Goal: Leave review/rating

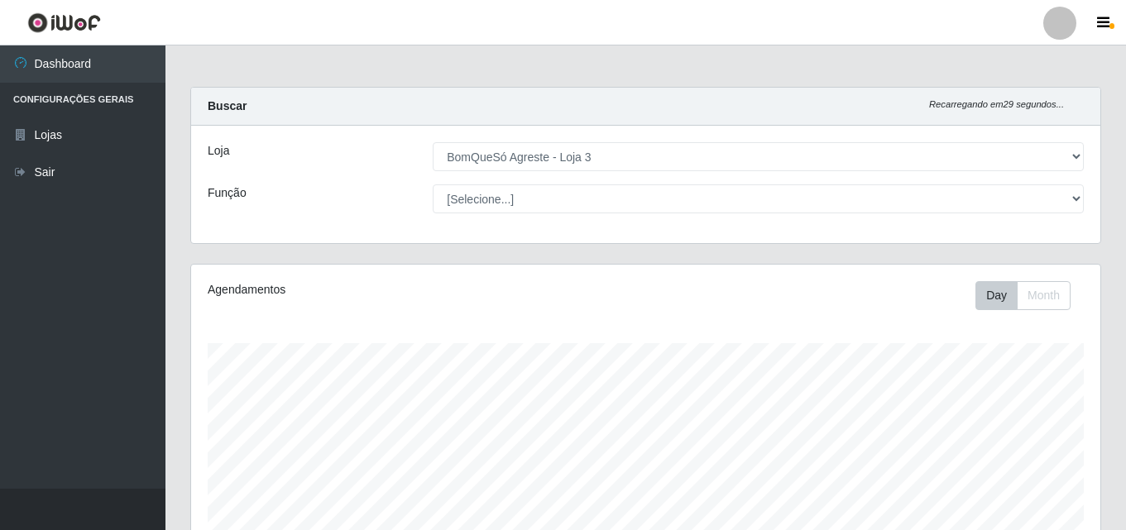
select select "215"
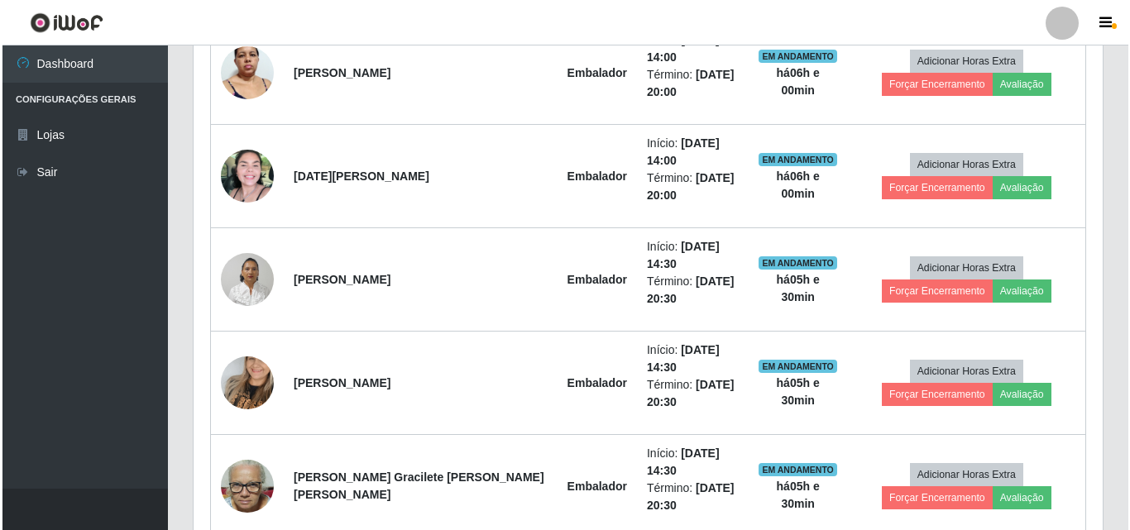
scroll to position [343, 909]
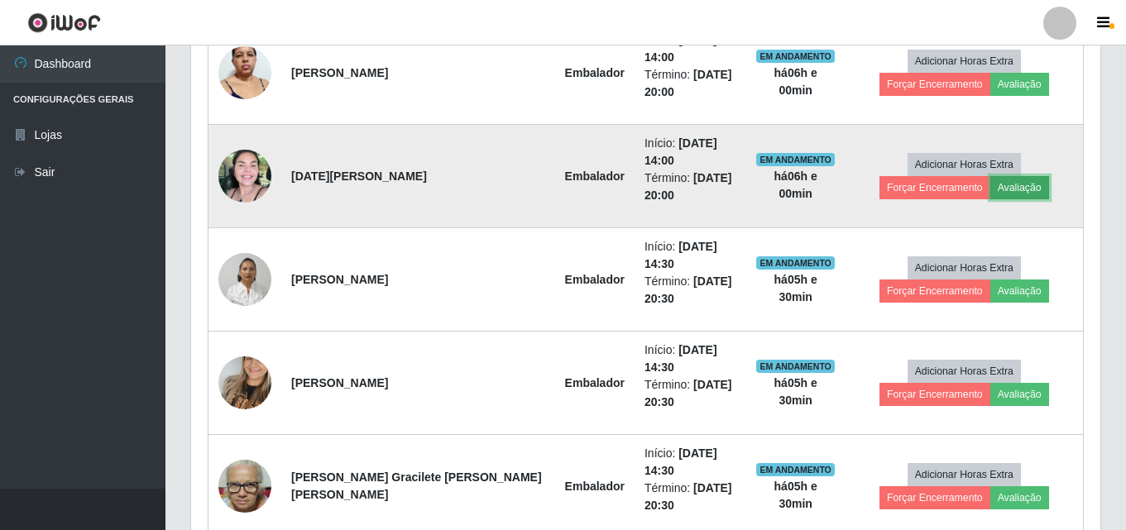
click at [991, 176] on button "Avaliação" at bounding box center [1020, 187] width 59 height 23
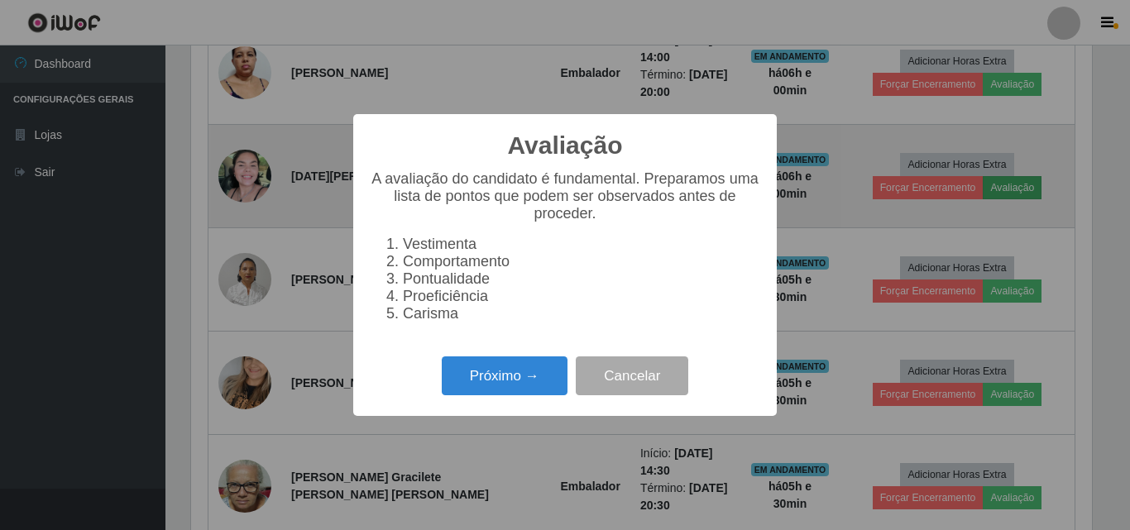
scroll to position [343, 901]
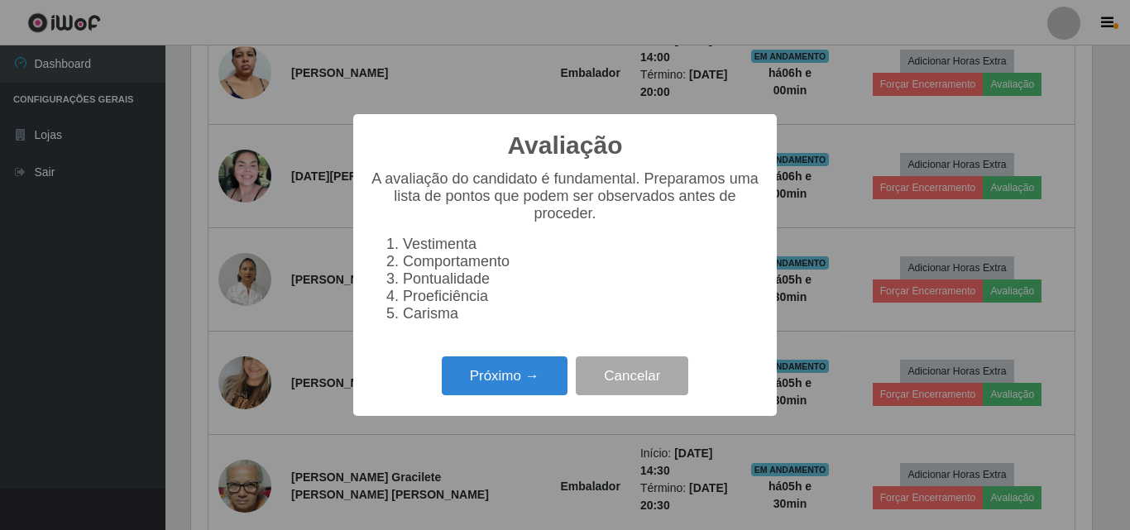
click at [483, 365] on div "Próximo → Cancelar" at bounding box center [565, 376] width 391 height 47
click at [487, 379] on button "Próximo →" at bounding box center [505, 376] width 126 height 39
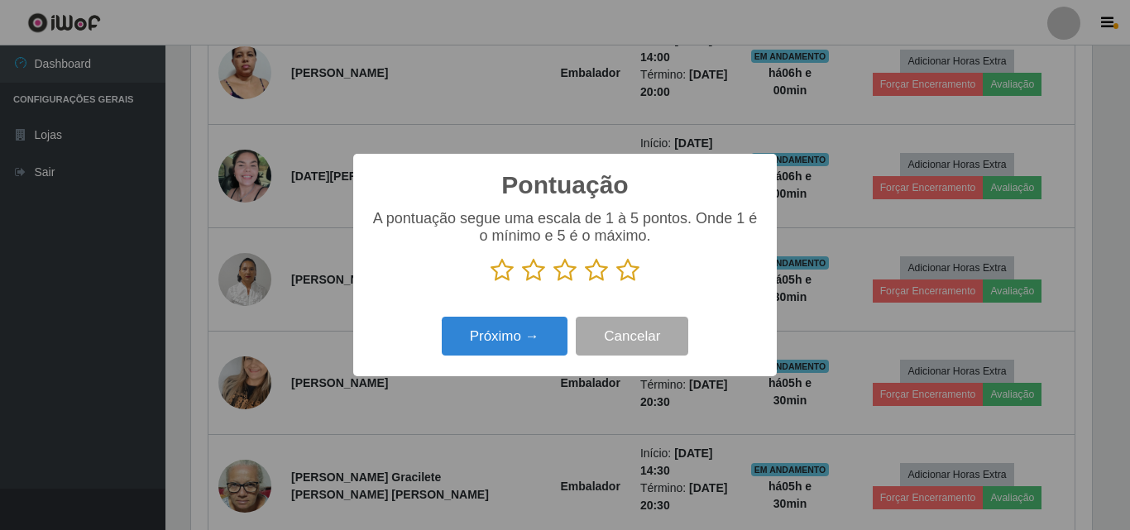
click at [625, 278] on icon at bounding box center [628, 270] width 23 height 25
click at [617, 283] on input "radio" at bounding box center [617, 283] width 0 height 0
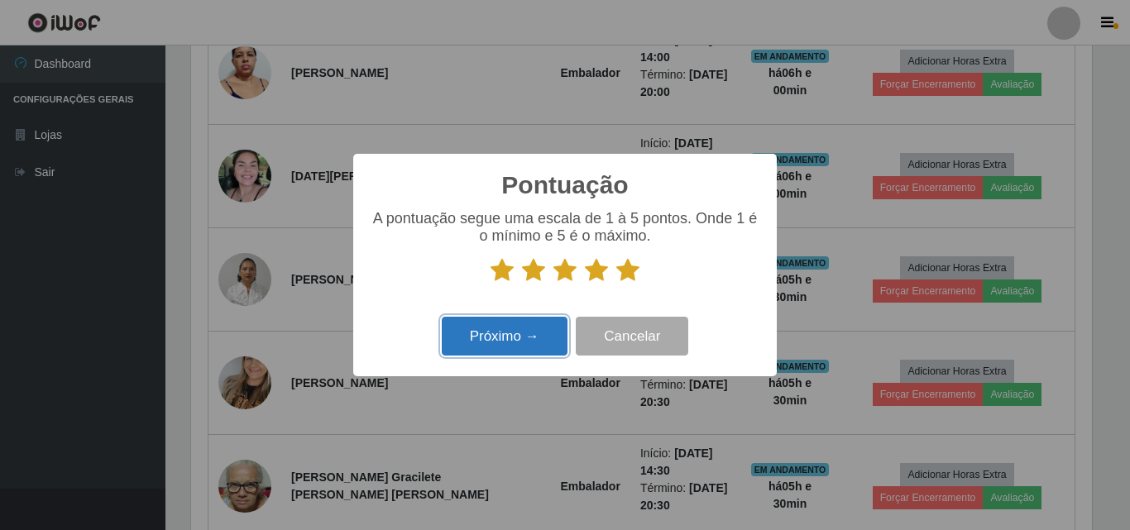
click at [473, 340] on button "Próximo →" at bounding box center [505, 336] width 126 height 39
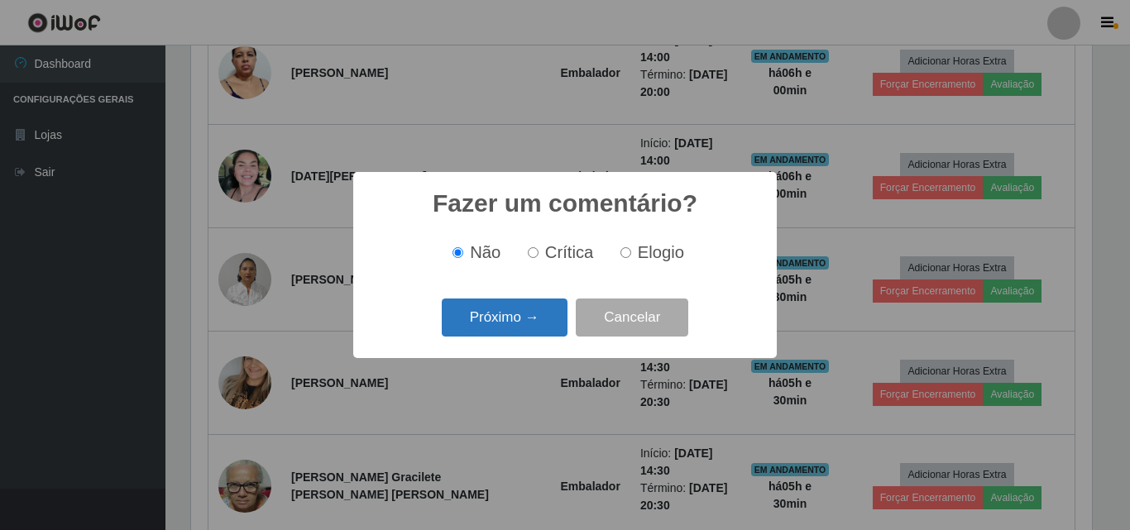
click at [521, 317] on button "Próximo →" at bounding box center [505, 318] width 126 height 39
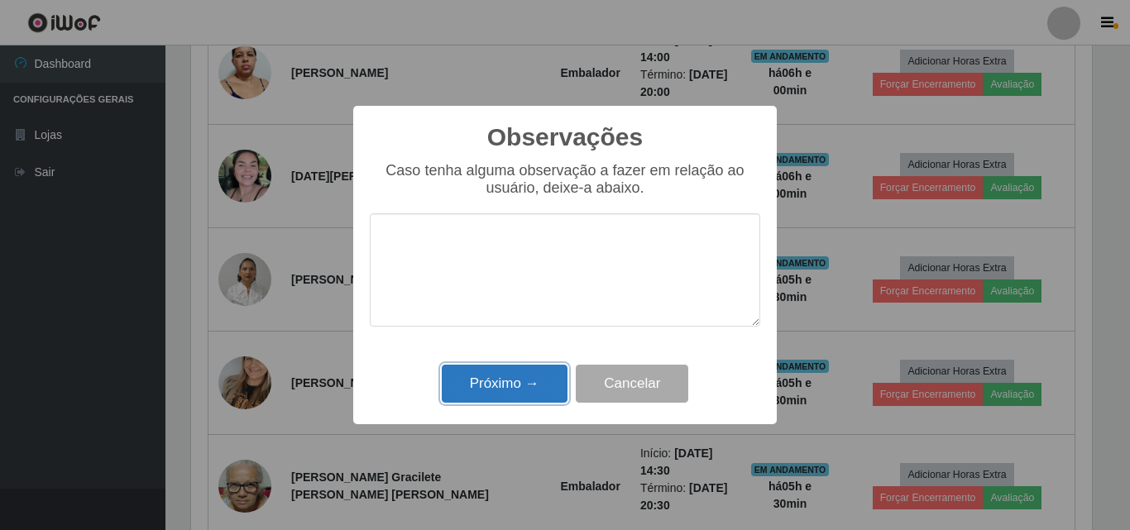
click at [514, 381] on button "Próximo →" at bounding box center [505, 384] width 126 height 39
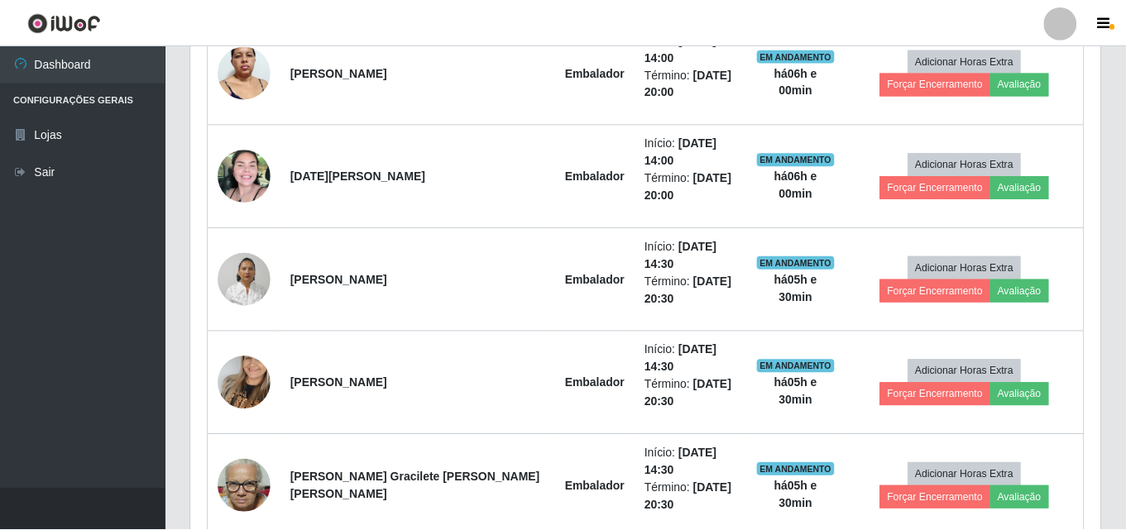
scroll to position [343, 909]
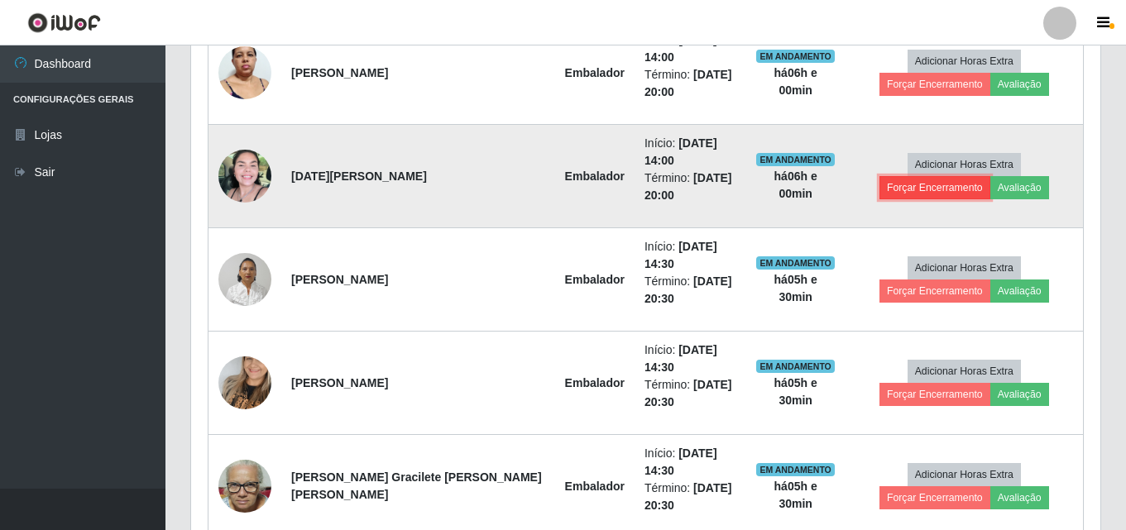
click at [990, 176] on button "Forçar Encerramento" at bounding box center [935, 187] width 111 height 23
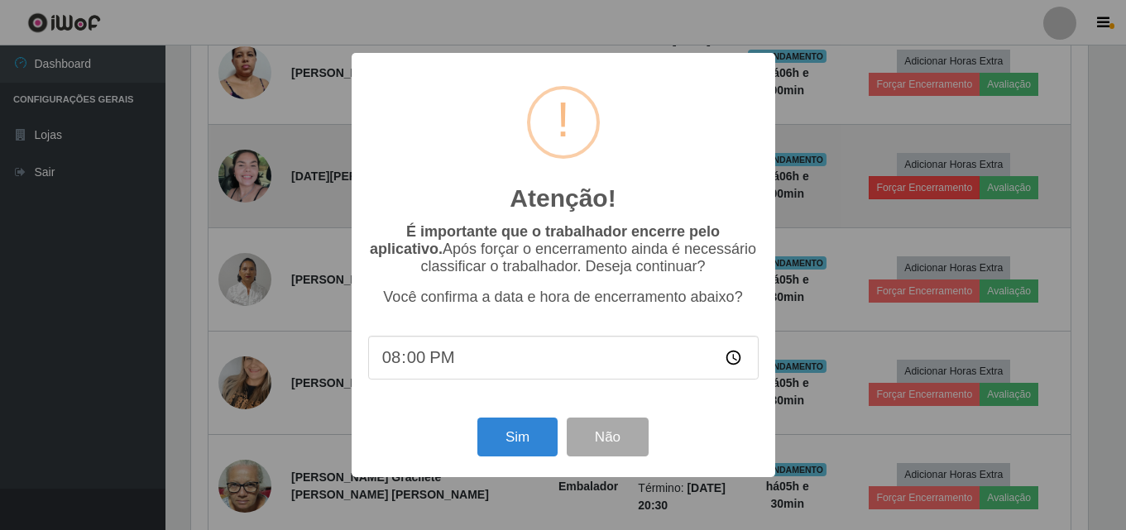
scroll to position [343, 901]
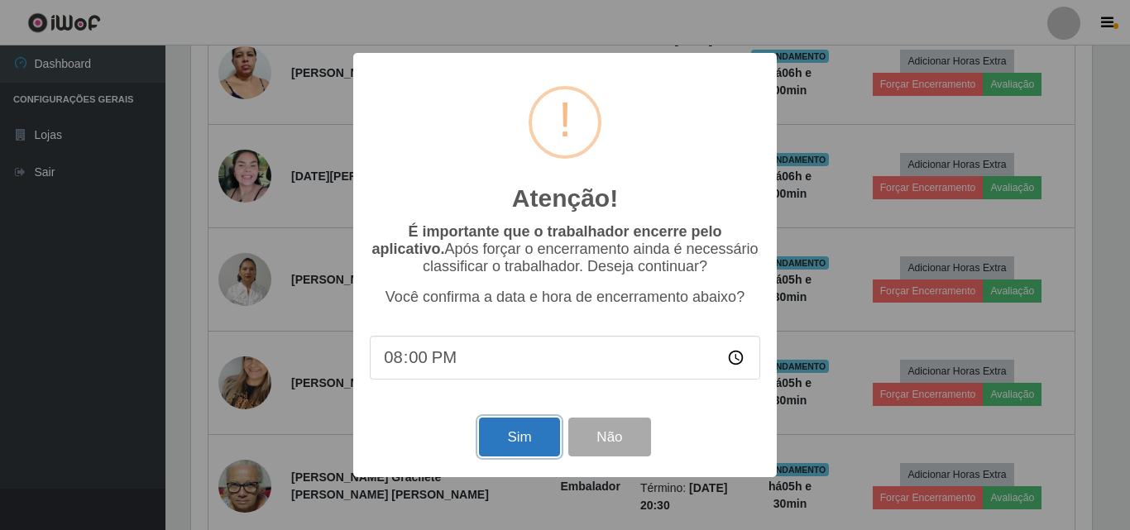
click at [529, 453] on button "Sim" at bounding box center [519, 437] width 80 height 39
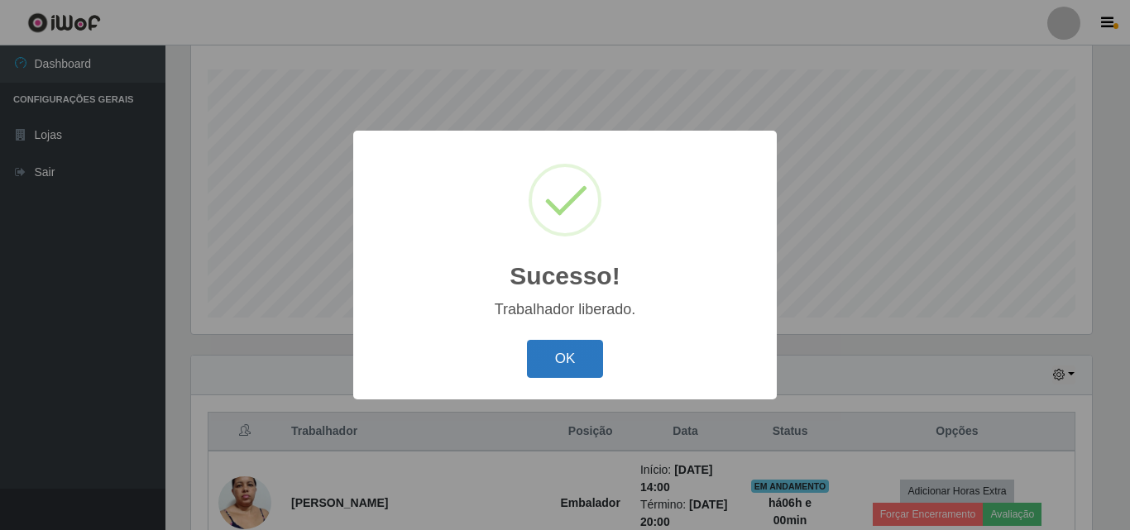
click at [545, 353] on button "OK" at bounding box center [565, 359] width 77 height 39
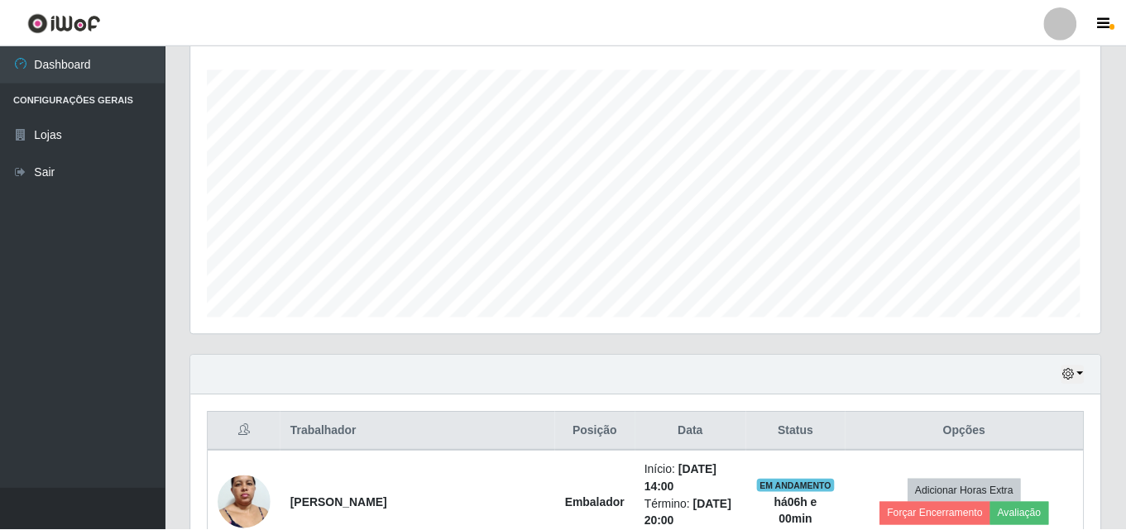
scroll to position [343, 909]
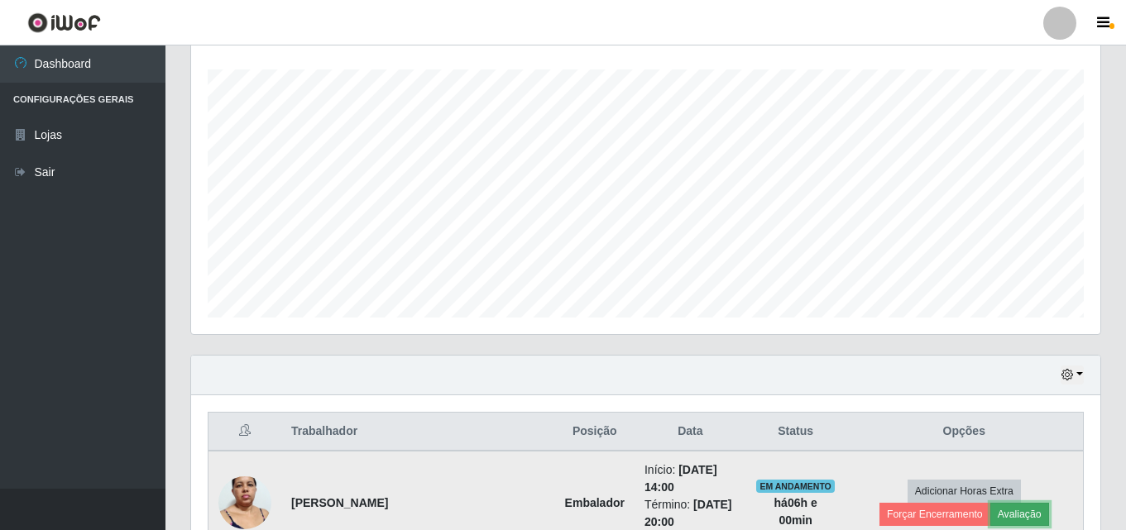
click at [991, 511] on button "Avaliação" at bounding box center [1020, 514] width 59 height 23
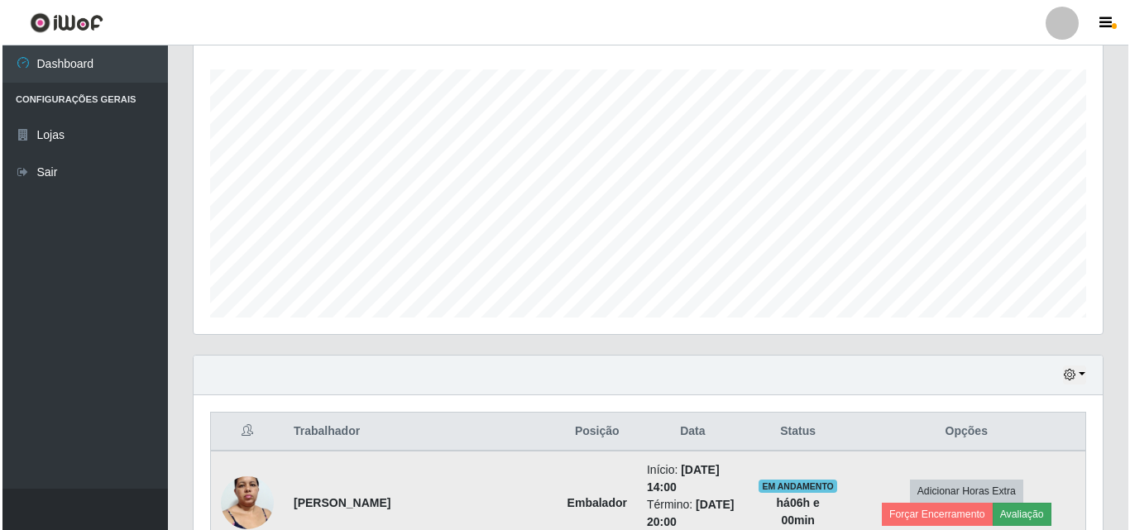
scroll to position [343, 901]
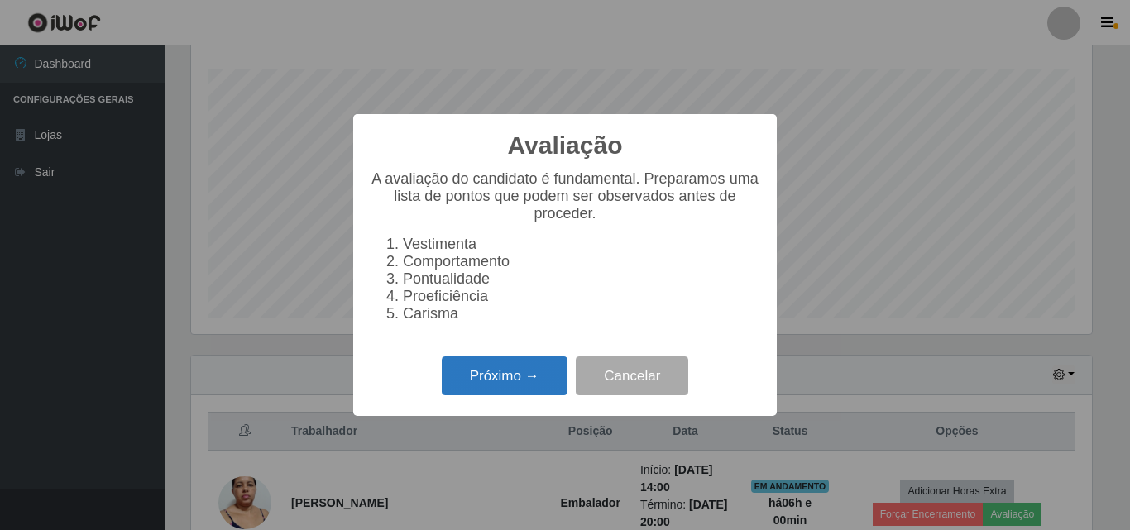
click at [540, 382] on button "Próximo →" at bounding box center [505, 376] width 126 height 39
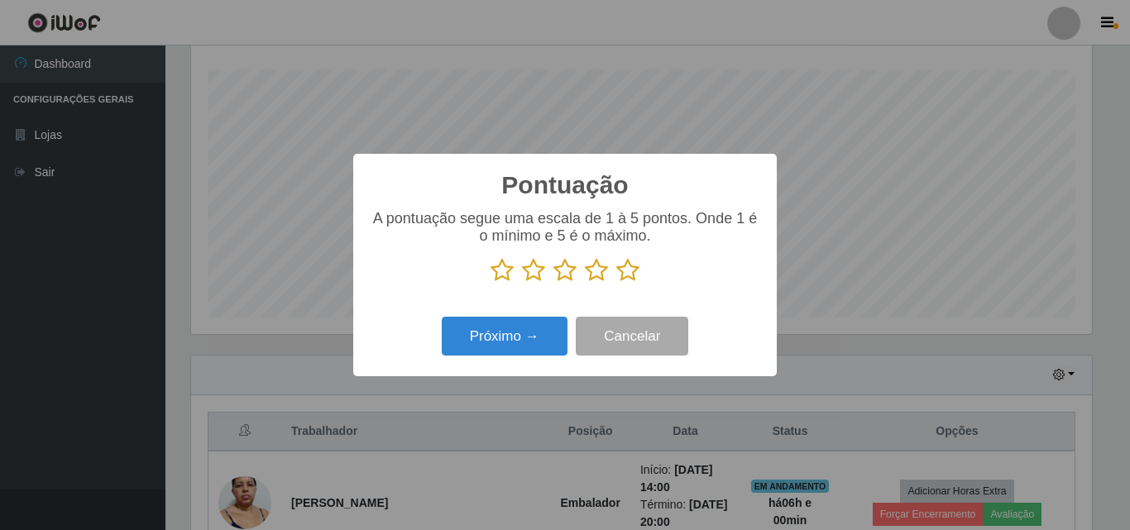
scroll to position [827205, 826647]
click at [635, 279] on icon at bounding box center [628, 270] width 23 height 25
click at [617, 283] on input "radio" at bounding box center [617, 283] width 0 height 0
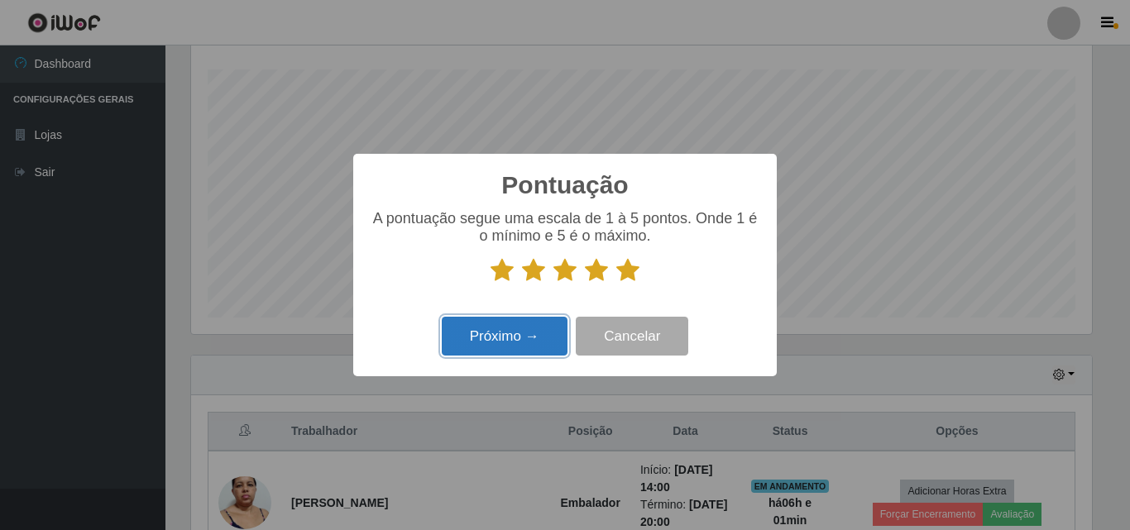
click at [520, 335] on button "Próximo →" at bounding box center [505, 336] width 126 height 39
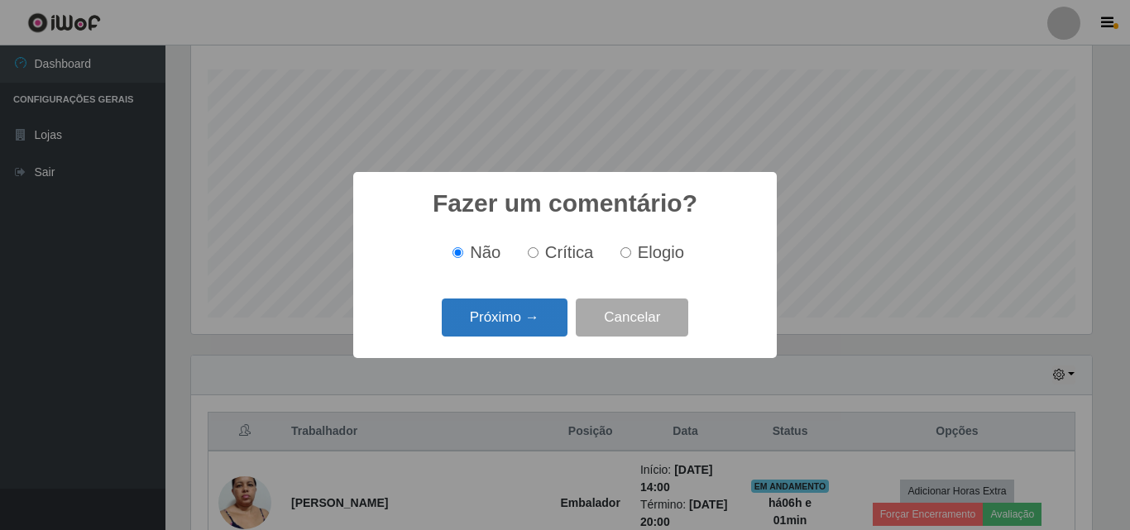
click at [513, 322] on button "Próximo →" at bounding box center [505, 318] width 126 height 39
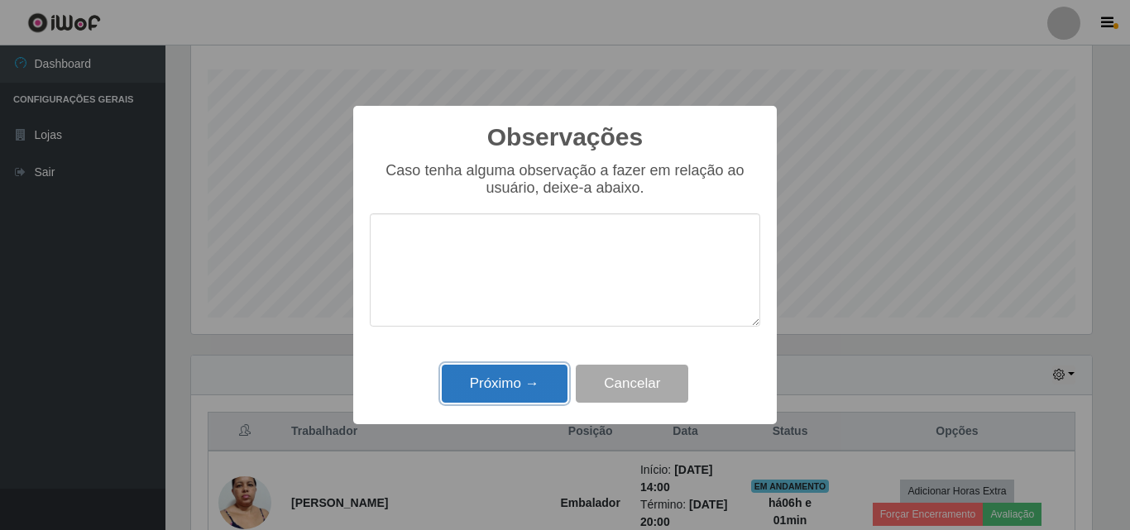
click at [522, 385] on button "Próximo →" at bounding box center [505, 384] width 126 height 39
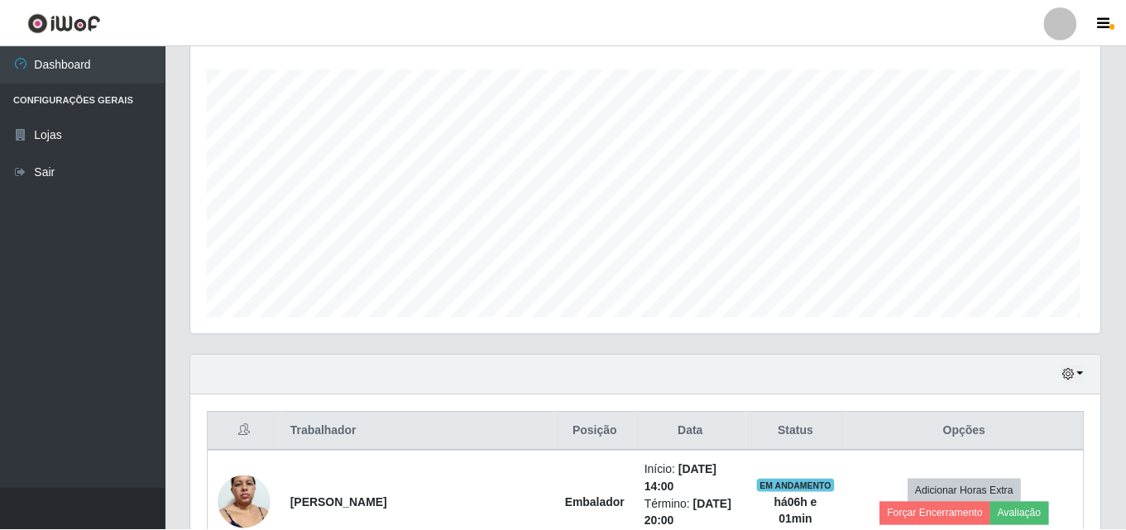
scroll to position [343, 909]
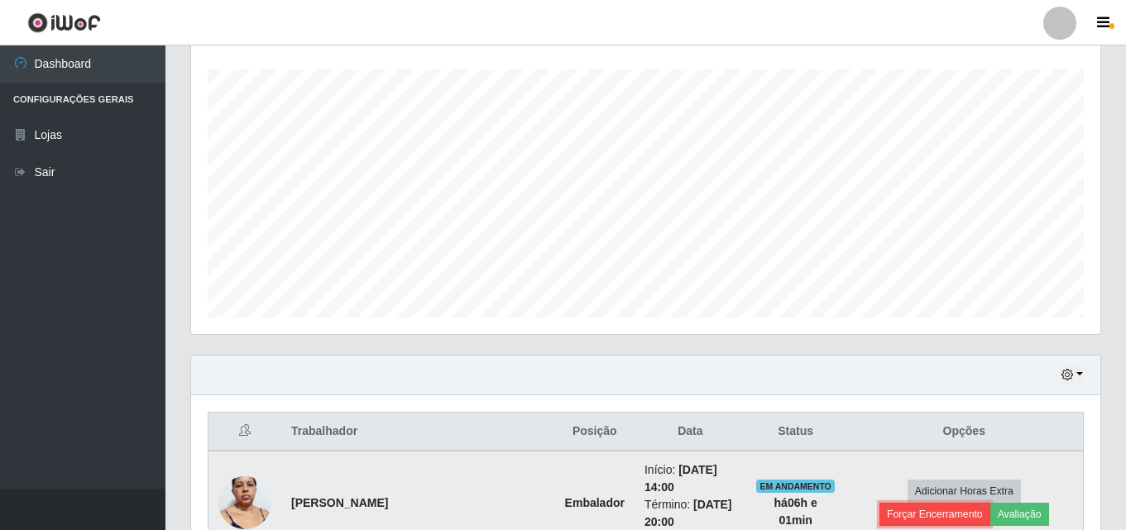
click at [991, 503] on button "Forçar Encerramento" at bounding box center [935, 514] width 111 height 23
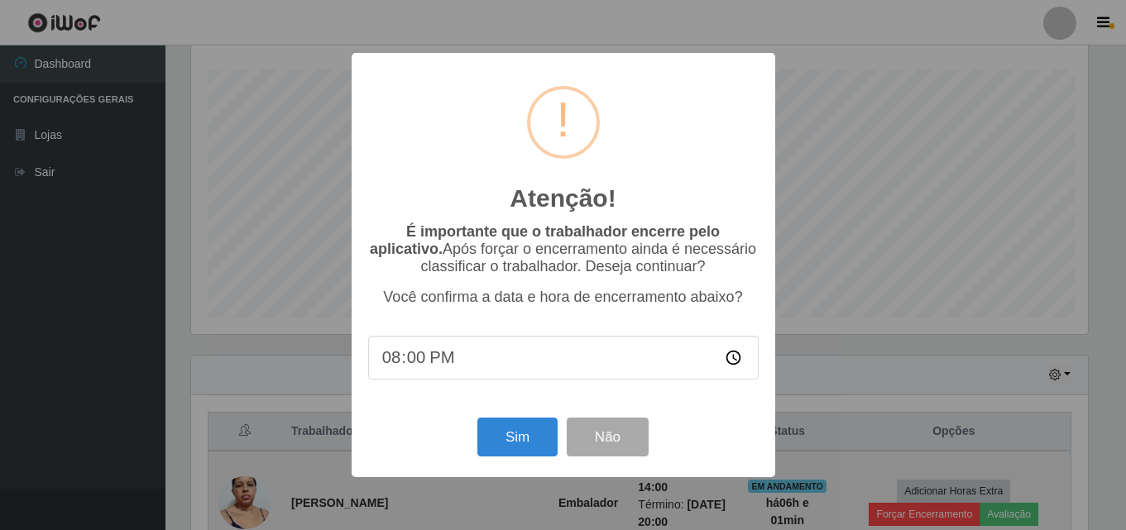
scroll to position [343, 901]
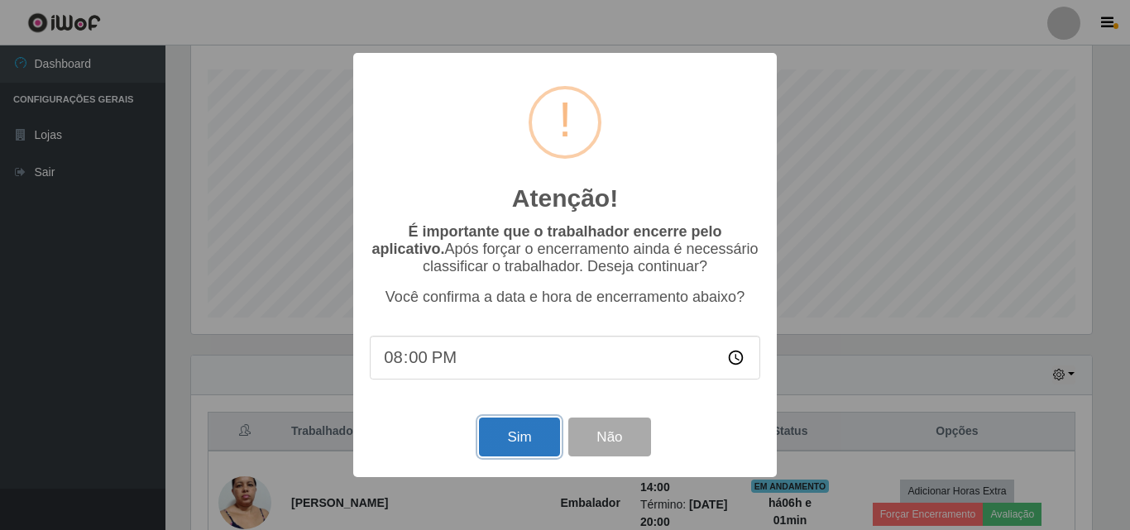
click at [535, 435] on button "Sim" at bounding box center [519, 437] width 80 height 39
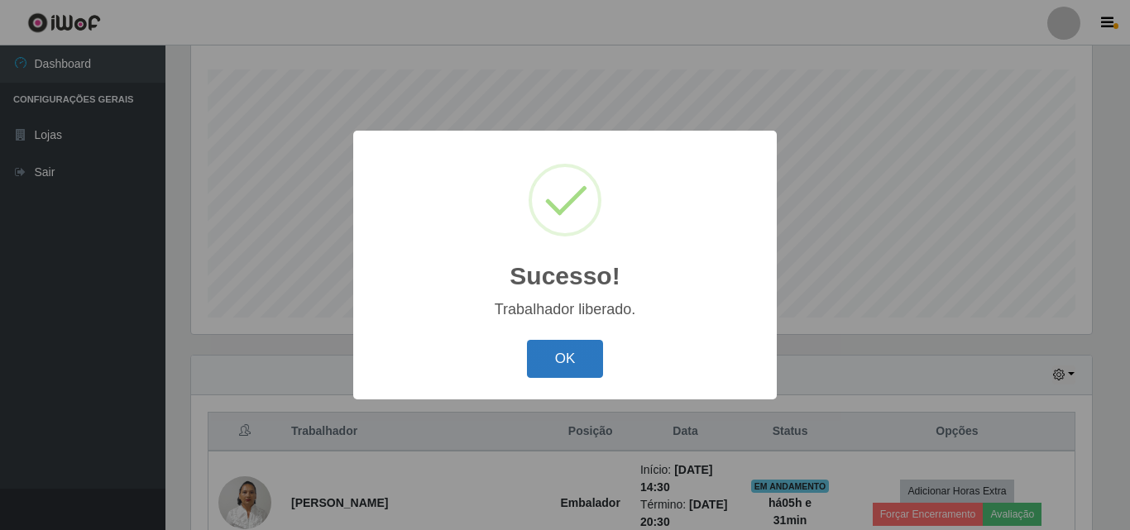
click at [559, 354] on button "OK" at bounding box center [565, 359] width 77 height 39
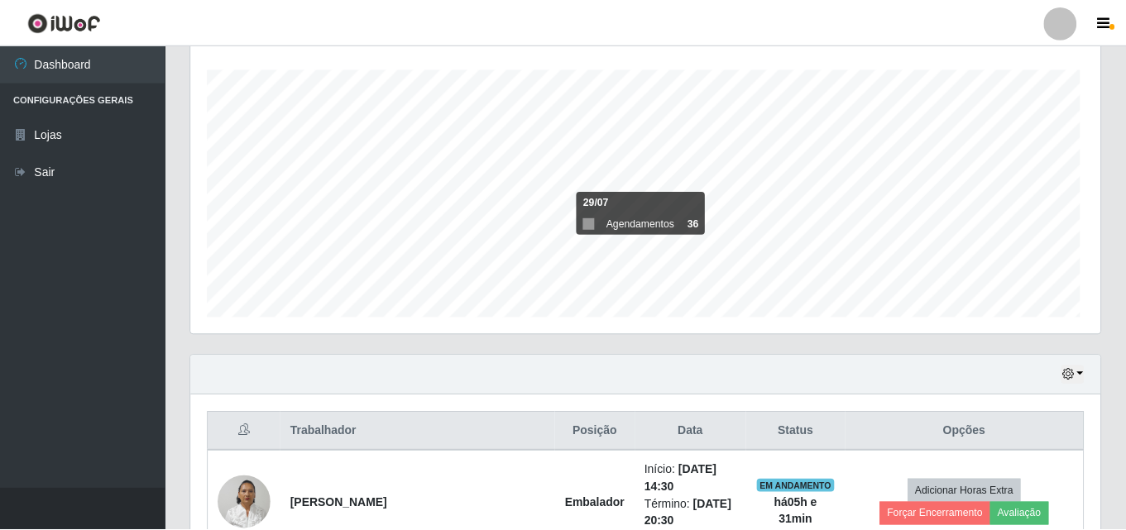
scroll to position [0, 0]
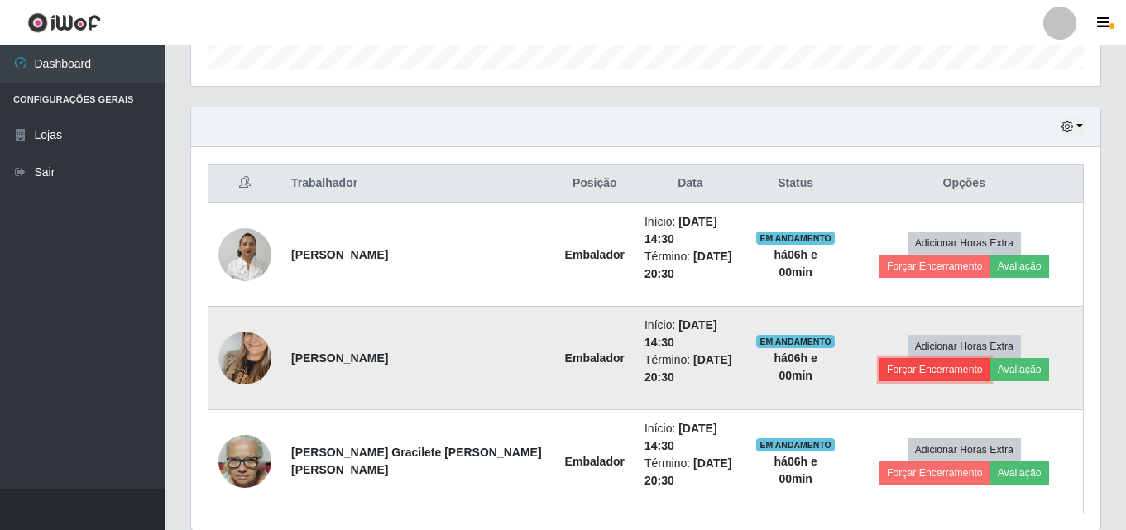
click at [974, 358] on button "Forçar Encerramento" at bounding box center [935, 369] width 111 height 23
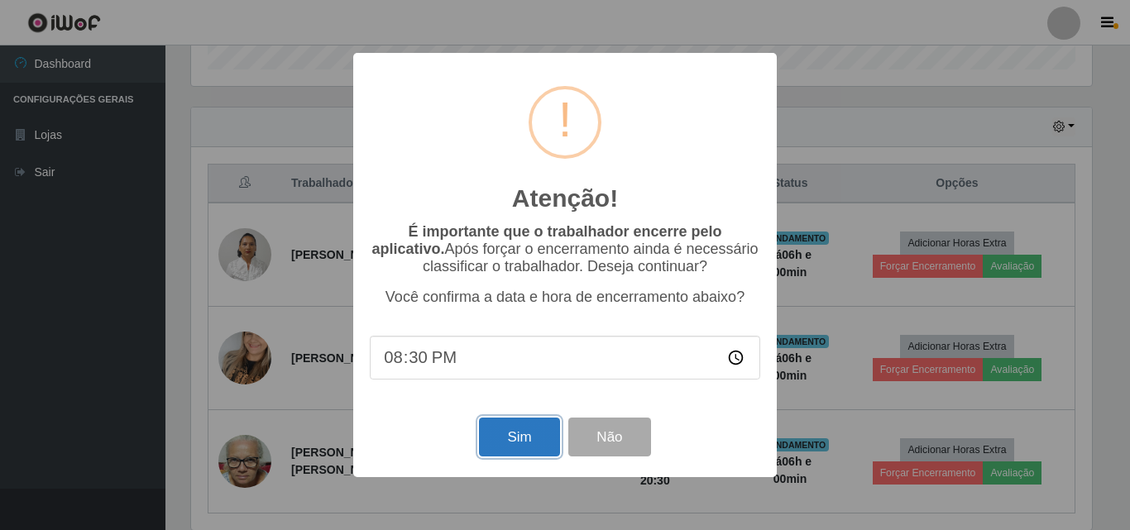
click at [528, 453] on button "Sim" at bounding box center [519, 437] width 80 height 39
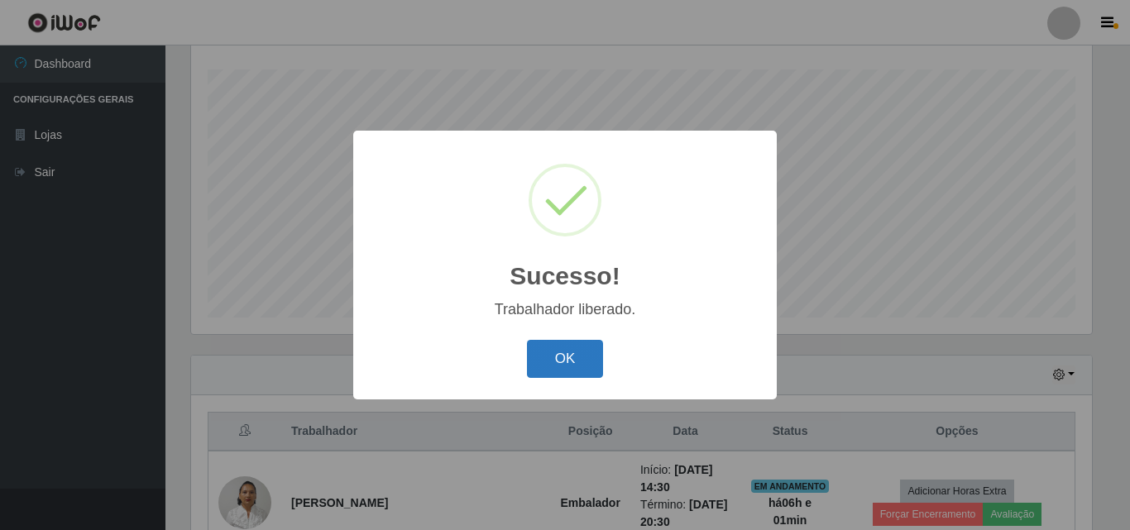
click at [572, 346] on button "OK" at bounding box center [565, 359] width 77 height 39
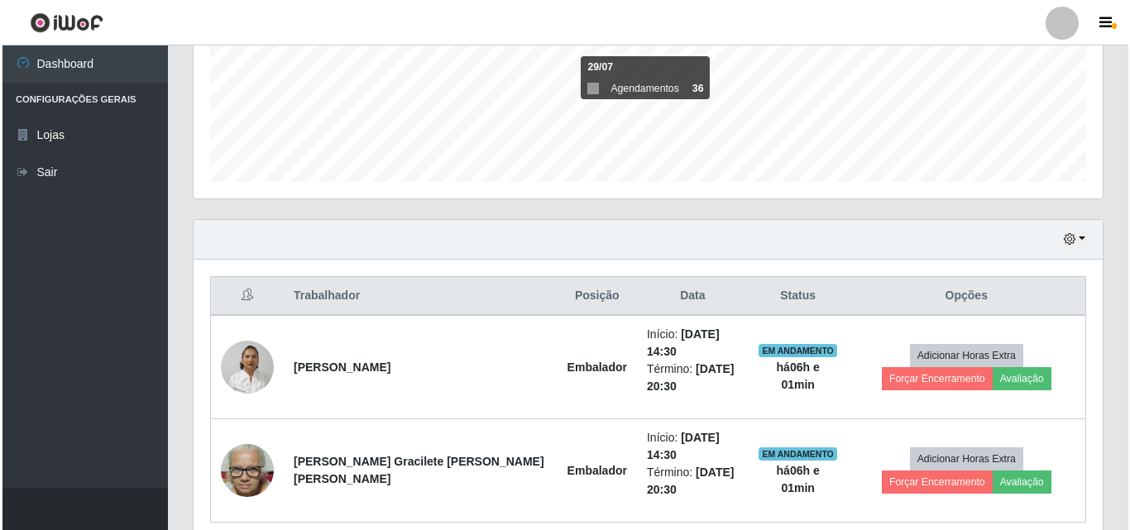
scroll to position [439, 0]
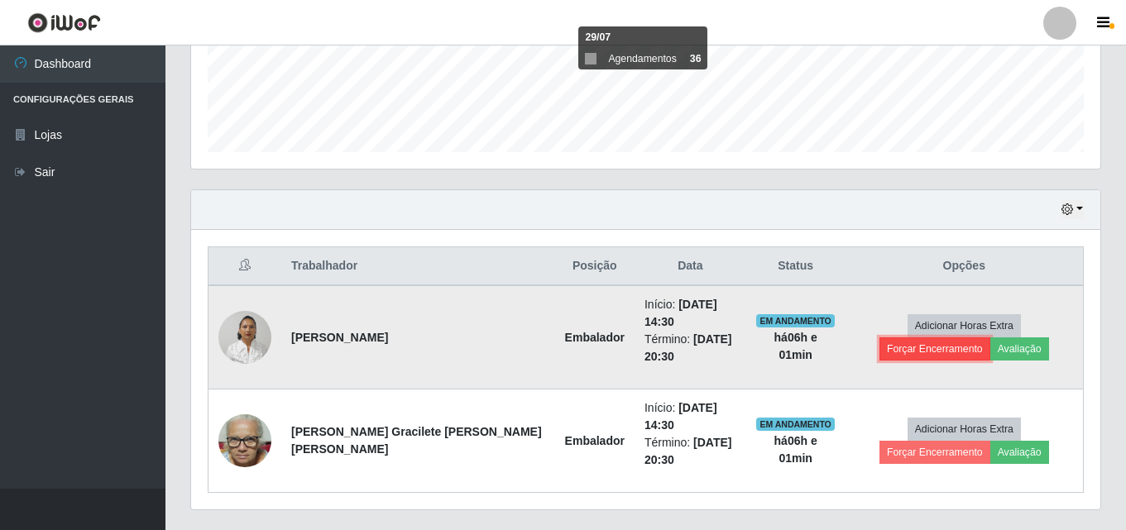
click at [991, 338] on button "Forçar Encerramento" at bounding box center [935, 349] width 111 height 23
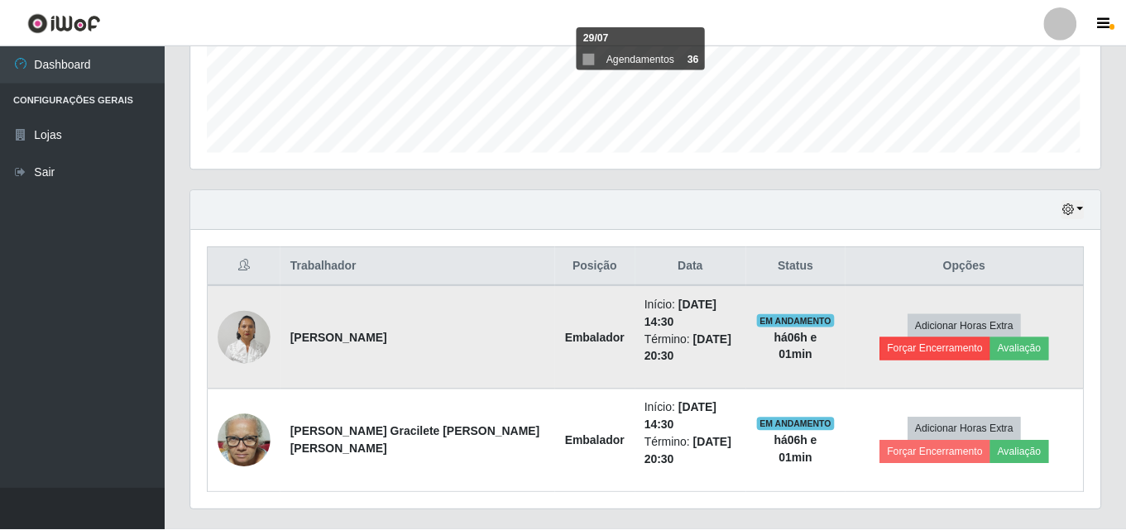
scroll to position [343, 901]
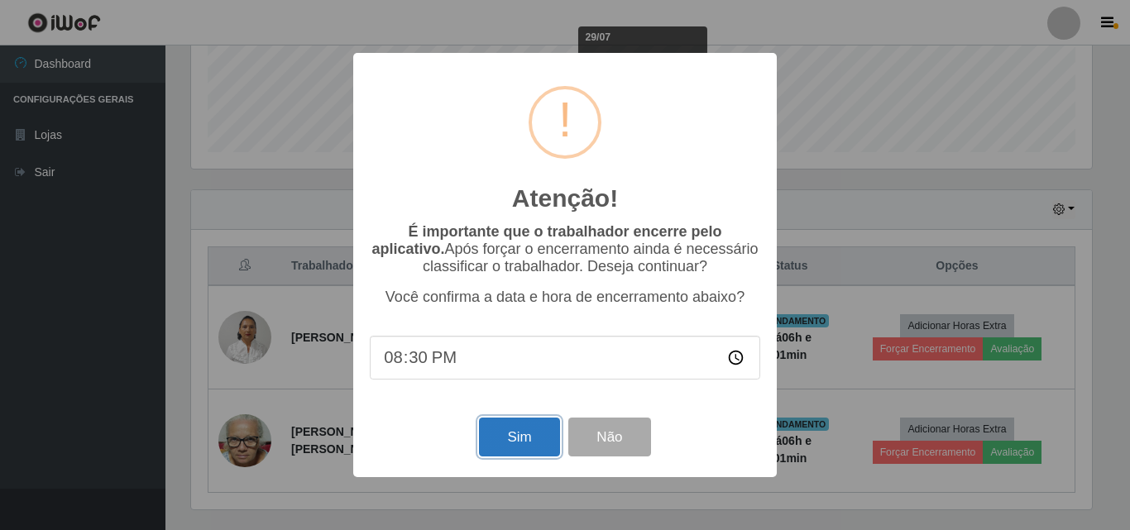
click at [511, 442] on button "Sim" at bounding box center [519, 437] width 80 height 39
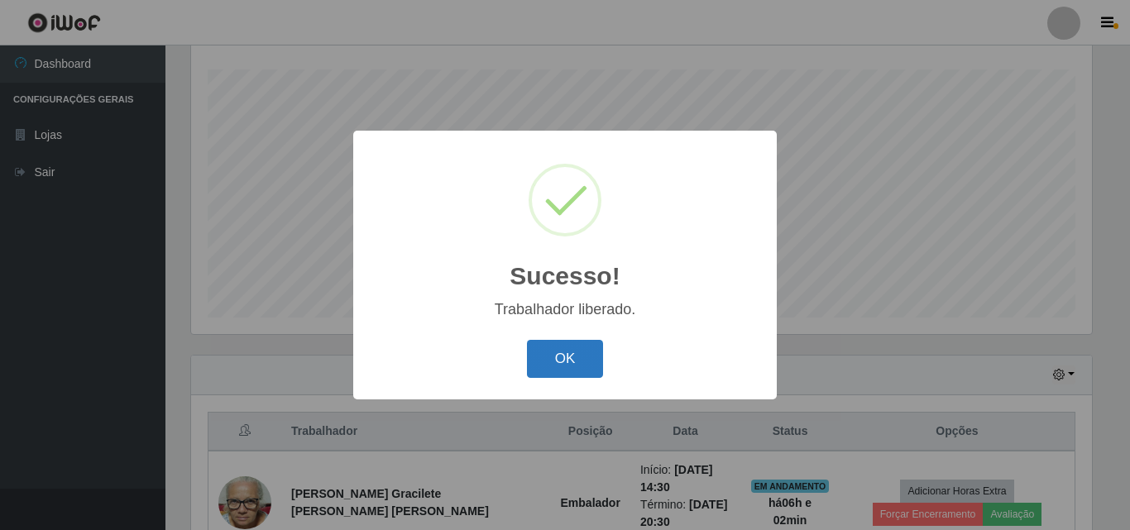
click at [560, 357] on button "OK" at bounding box center [565, 359] width 77 height 39
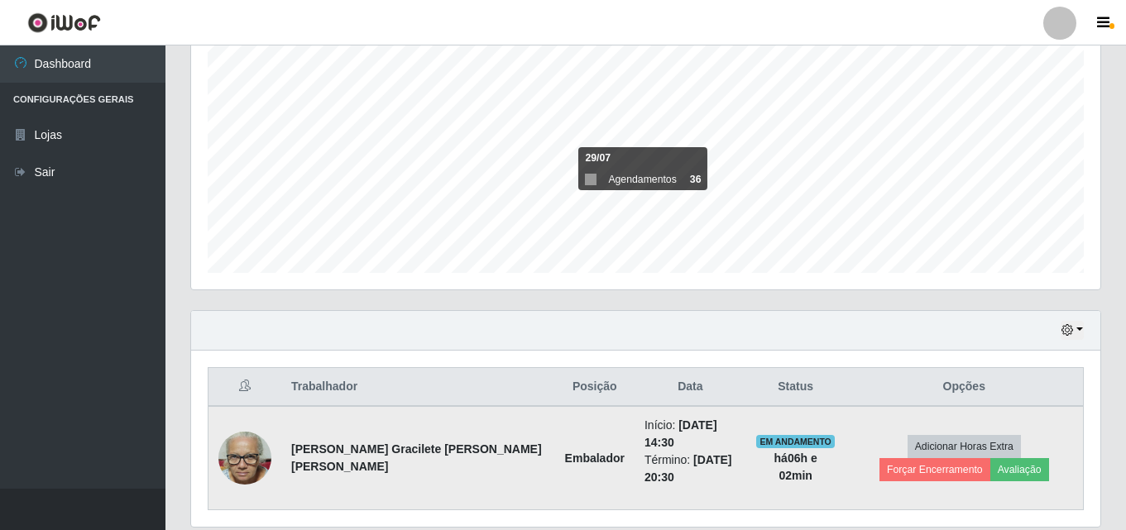
scroll to position [360, 0]
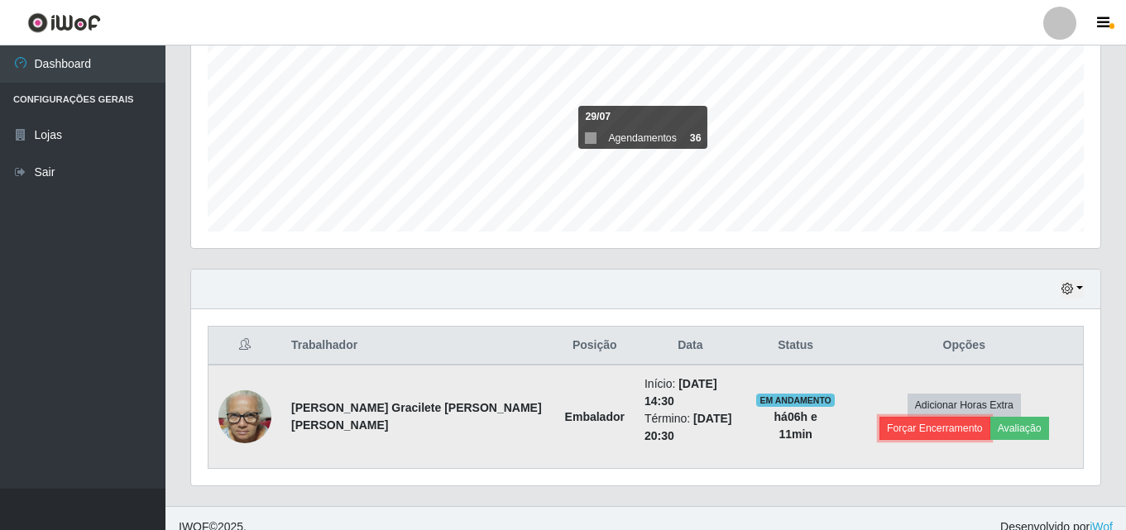
click at [991, 417] on button "Forçar Encerramento" at bounding box center [935, 428] width 111 height 23
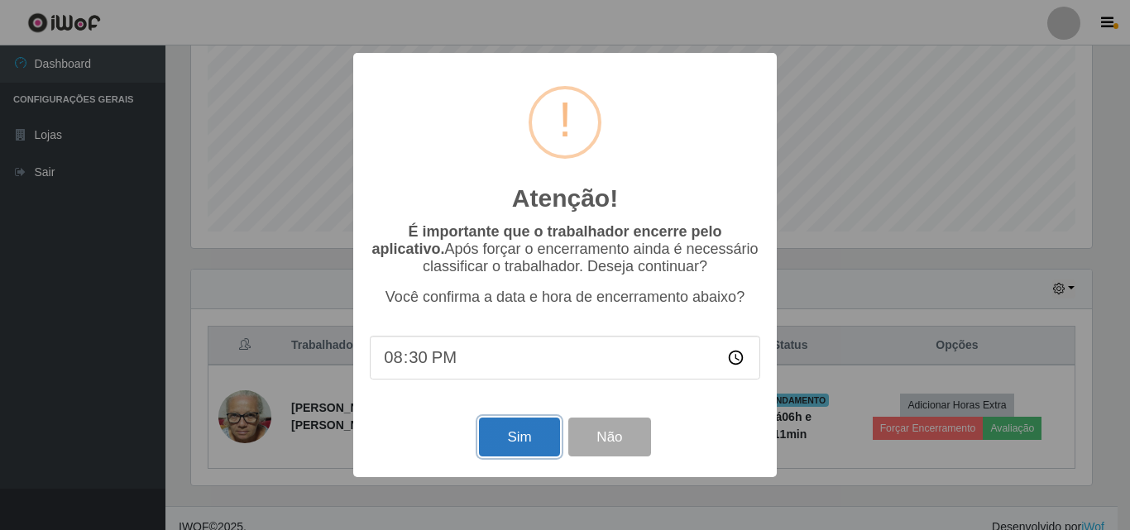
click at [530, 447] on button "Sim" at bounding box center [519, 437] width 80 height 39
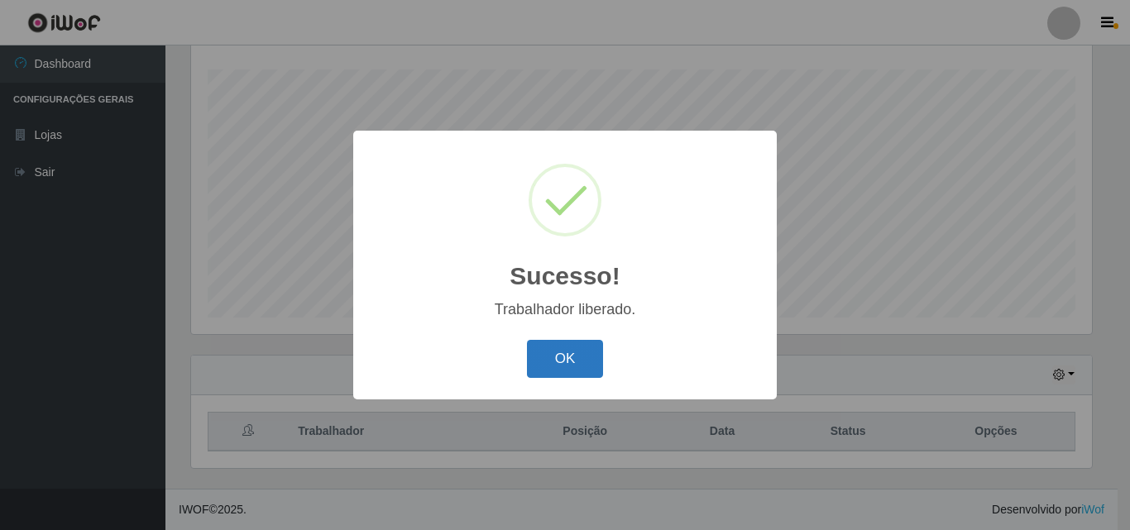
click at [572, 360] on button "OK" at bounding box center [565, 359] width 77 height 39
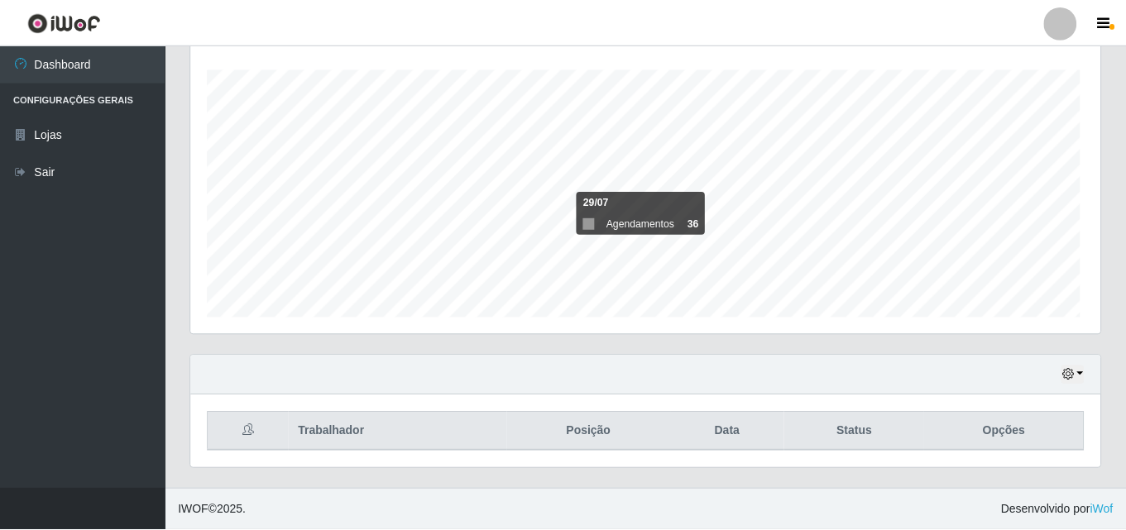
scroll to position [343, 909]
